Goal: Task Accomplishment & Management: Complete application form

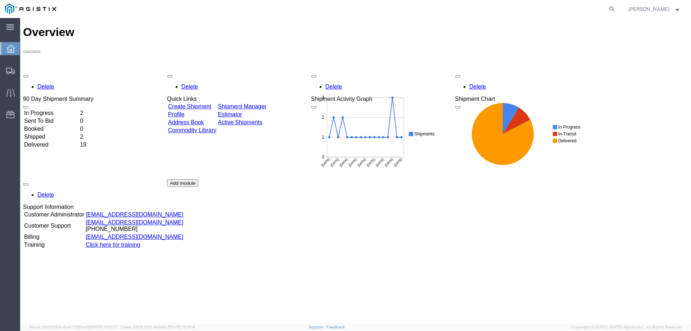
click at [195, 103] on link "Create Shipment" at bounding box center [189, 106] width 43 height 6
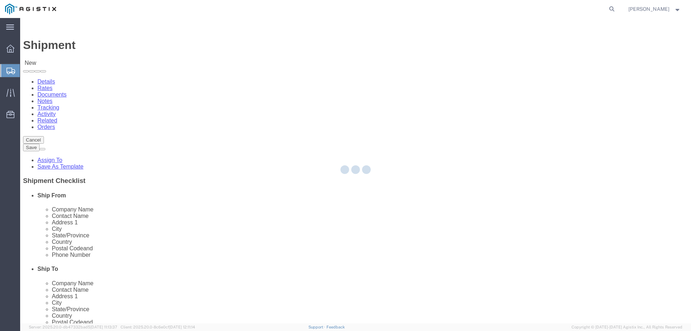
select select
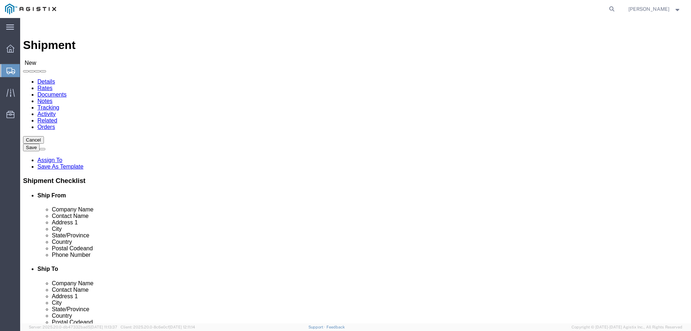
click select "Select Madden Bolt PG&E"
select select "9596"
click select "Select Madden Bolt PG&E"
select select "PURCHORD"
select select
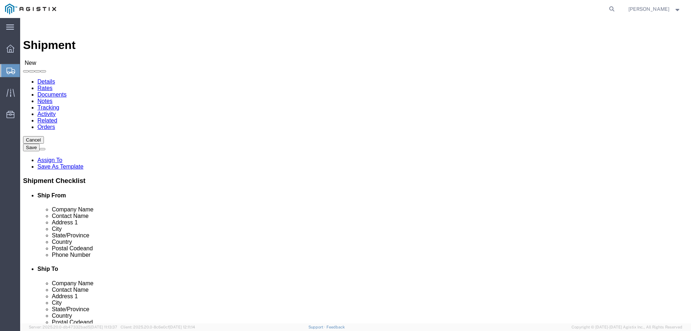
select select
click select "Select"
select select "23082"
click select "Select All Others Fremont DC Fresno DC Wheatland DC"
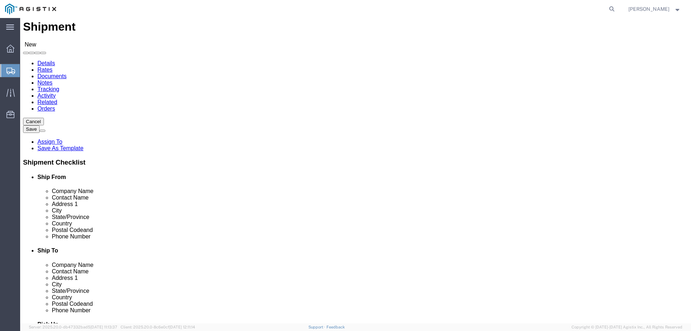
scroll to position [36, 0]
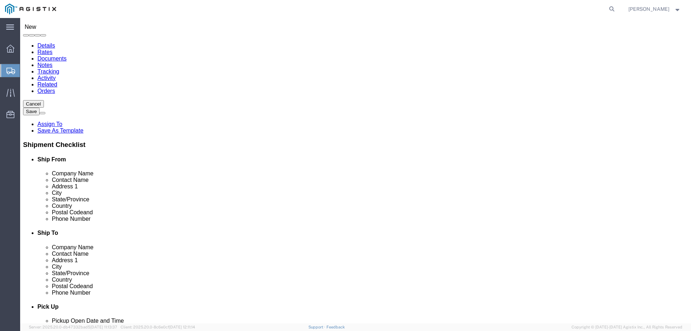
select select "MYPROFILE"
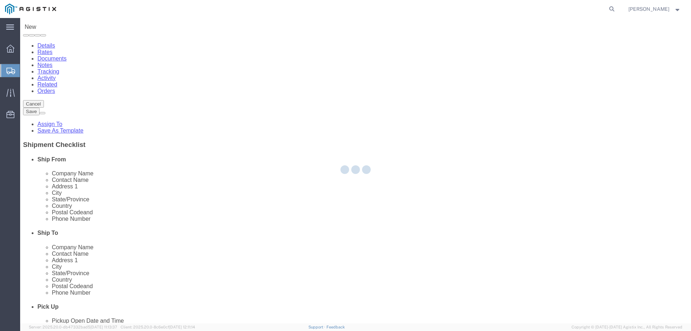
select select "TX"
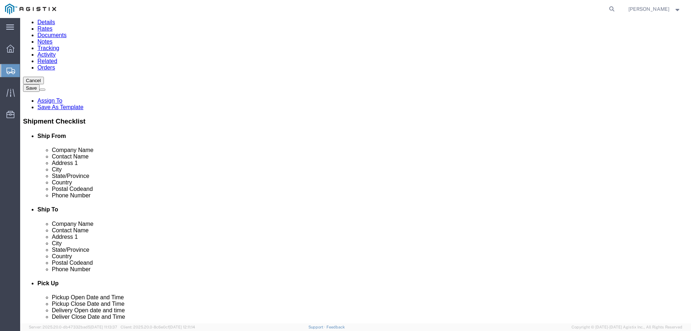
scroll to position [72, 0]
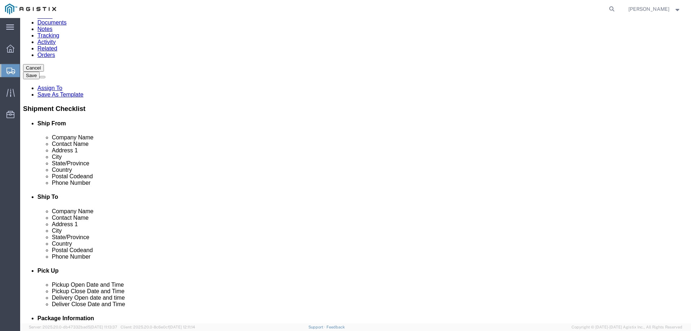
click span
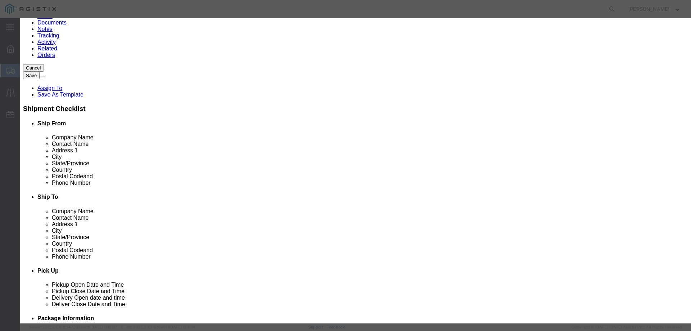
click select "Search by Address Book Name City Company Name Contact Name Country CustomerAlia…"
select select "city"
click select "Search by Address Book Name City Company Name Contact Name Country CustomerAlia…"
click input "text"
type input "fresno"
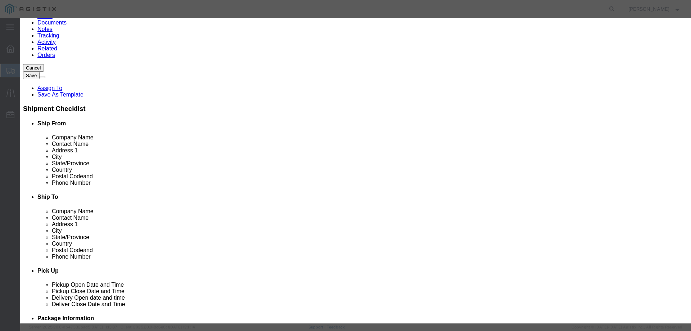
click icon "button"
click button "Select"
select select "CA"
click button "Close"
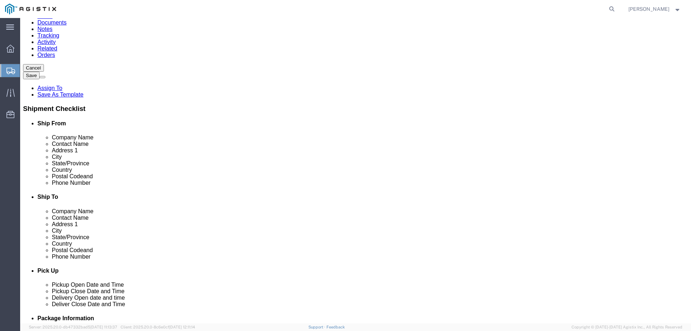
click input "text"
type input "j"
type input "JEFF BRYAN"
click input "text"
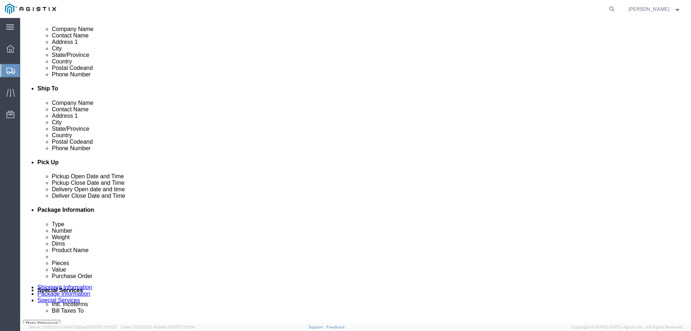
scroll to position [191, 0]
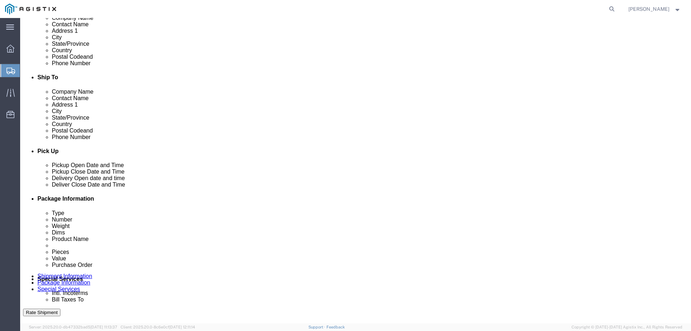
type input "8319025675"
click div "Oct 07 2025 9:00 AM"
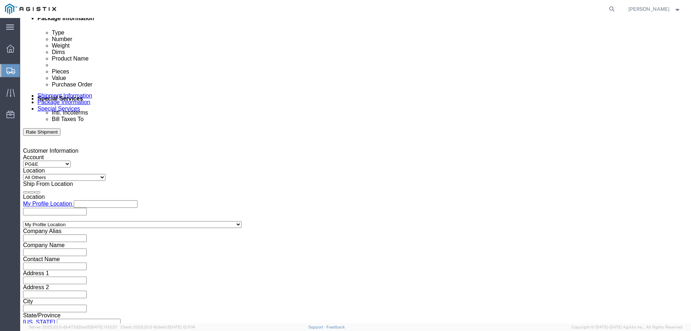
click input "9:00 AM"
drag, startPoint x: 181, startPoint y: 191, endPoint x: 161, endPoint y: 191, distance: 19.8
click div "9:00 AM"
type input "3:00 PM"
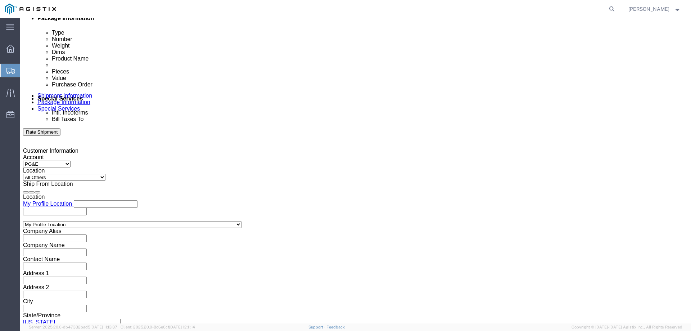
click button "Apply"
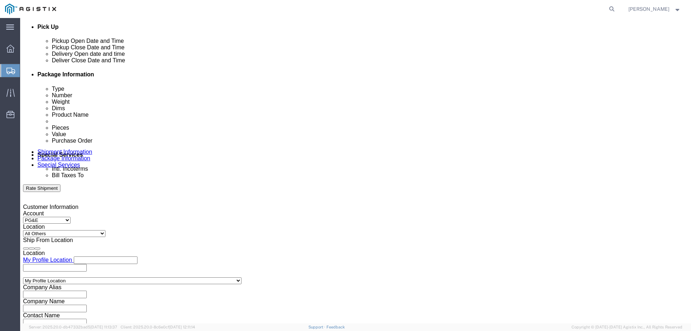
scroll to position [300, 0]
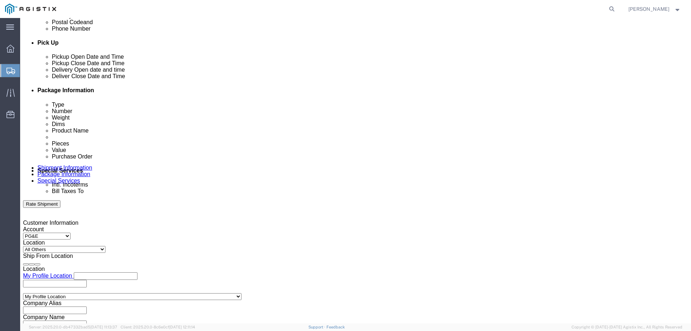
click icon
click div
click input "4:00 PM"
click input "8:00 PM"
type input "8:00 AM"
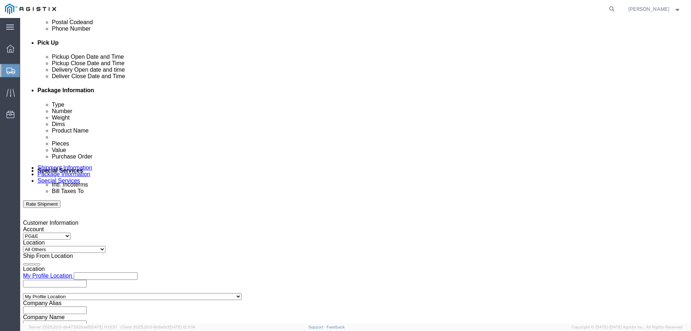
click button "Apply"
click div
click input "9:00 AM"
click input "3:00 AM"
type input "3:00 PM"
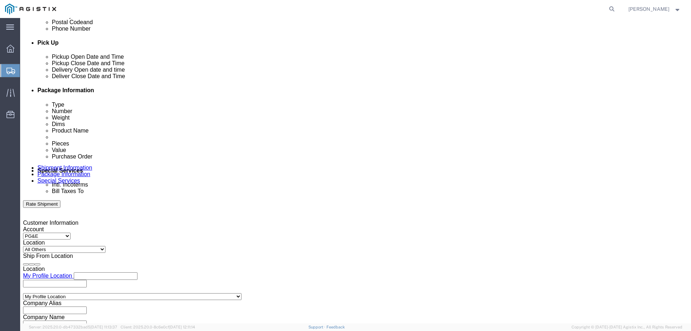
click button "Apply"
click input "text"
type input "2701236598"
click select "Select Account Type Activity ID Airline Appointment Number ASN Batch Request # …"
select select "BOL"
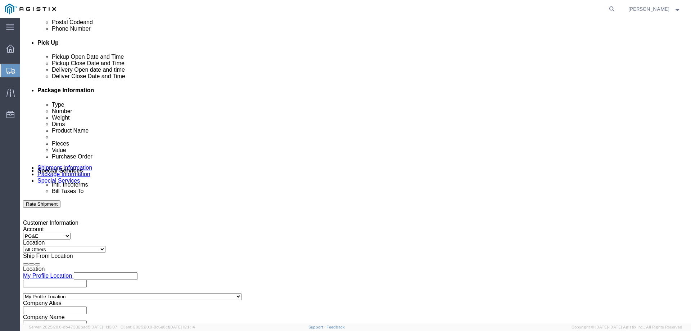
click select "Select Account Type Activity ID Airline Appointment Number ASN Batch Request # …"
click input "text"
type input "154167"
click select "Select Account Type Activity ID Airline Appointment Number ASN Batch Request # …"
select select "PURCHORD"
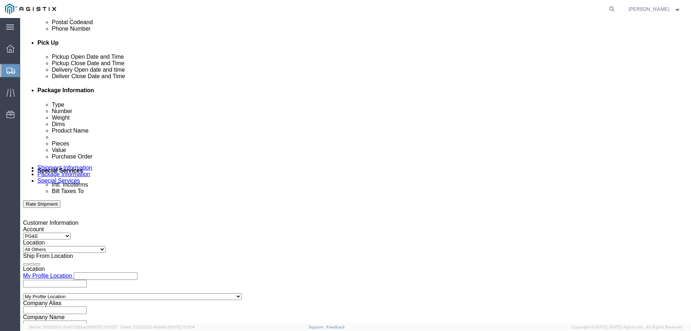
click select "Select Account Type Activity ID Airline Appointment Number ASN Batch Request # …"
click input "text"
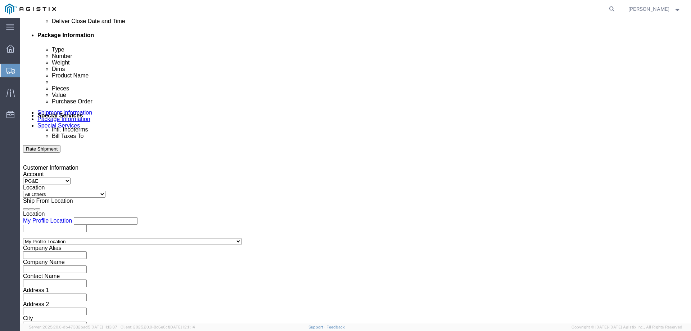
scroll to position [372, 0]
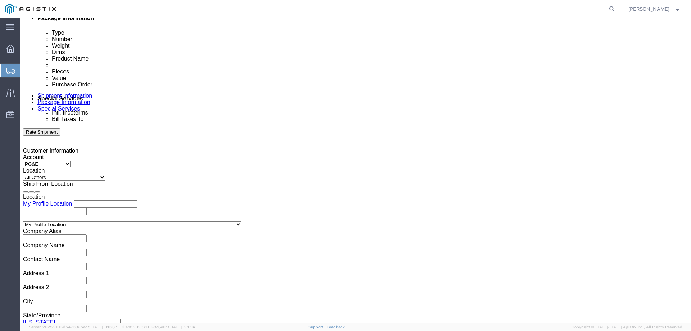
type input "666561"
click select "Select Air Less than Truckload Multi-Leg Ocean Freight Rail Small Parcel Truckl…"
select select "LTL"
click select "Select Air Less than Truckload Multi-Leg Ocean Freight Rail Small Parcel Truckl…"
click button "Continue"
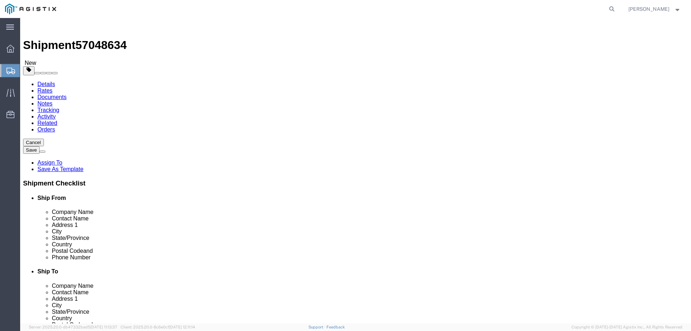
click select "Select Bulk Bundle(s) Cardboard Box(es) Carton(s) Crate(s) Drum(s) (Fiberboard)…"
select select "PONS"
click select "Select Bulk Bundle(s) Cardboard Box(es) Carton(s) Crate(s) Drum(s) (Fiberboard)…"
click input "text"
type input "96"
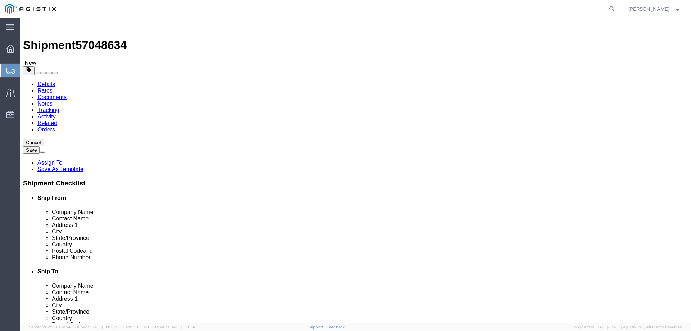
type input "48"
type input "10"
click input "0.00"
drag, startPoint x: 118, startPoint y: 181, endPoint x: 81, endPoint y: 179, distance: 36.7
click div "Weight 0.00 Select kgs lbs Ship. t°"
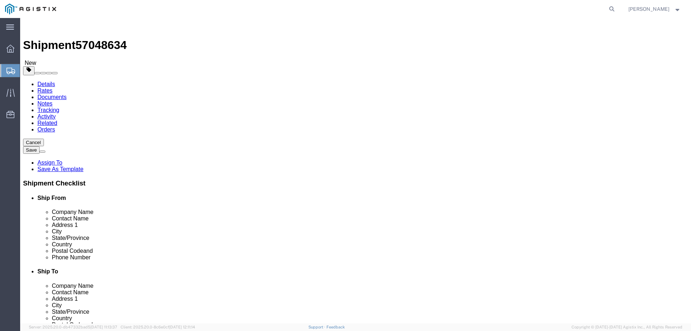
type input "450"
click link "Add Content"
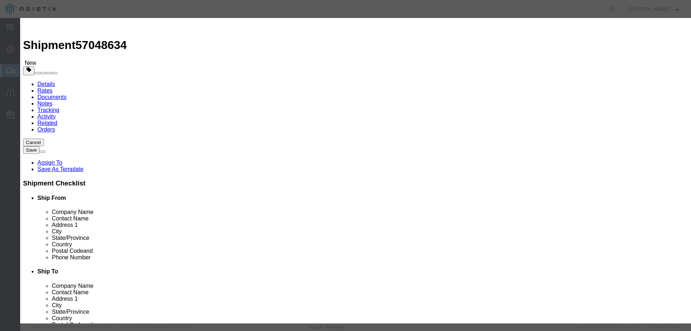
click input "text"
type input "STEEL RODS"
click input "0"
drag, startPoint x: 210, startPoint y: 72, endPoint x: 189, endPoint y: 68, distance: 21.6
click div "Pieces 0 Select Bag Barrels 100Board Feet Bottle Box Blister Pack Carats Can Ca…"
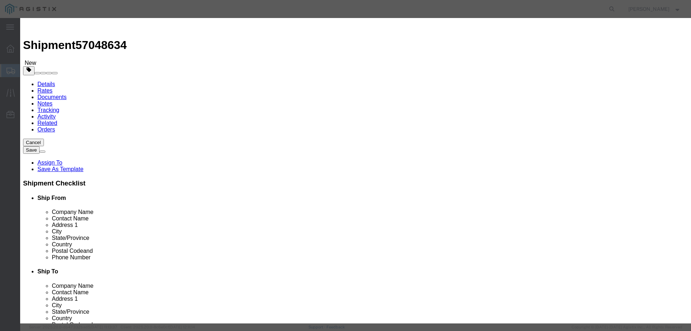
type input "8"
click input "text"
type input "768"
drag, startPoint x: 279, startPoint y: 96, endPoint x: 271, endPoint y: 98, distance: 7.9
click select "Select 50 55 60 65 70 85 92.5 100 125 175 250 300 400"
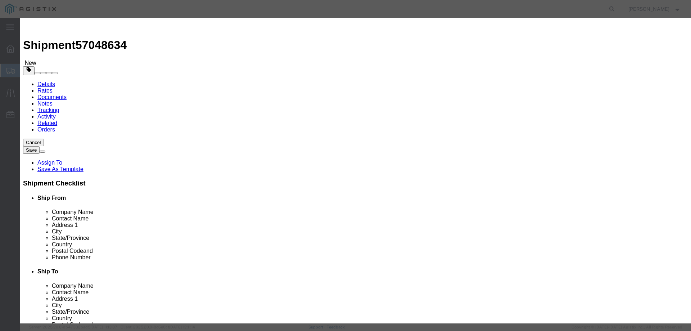
select select "50"
click select "Select 50 55 60 65 70 85 92.5 100 125 175 250 300 400"
click button "Save & Close"
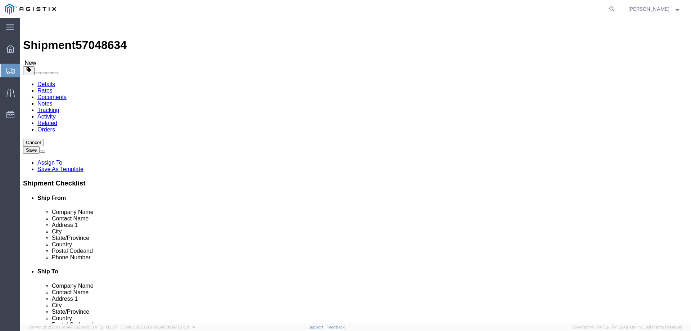
click button "Continue"
click button "Rate Shipment"
